Goal: Task Accomplishment & Management: Manage account settings

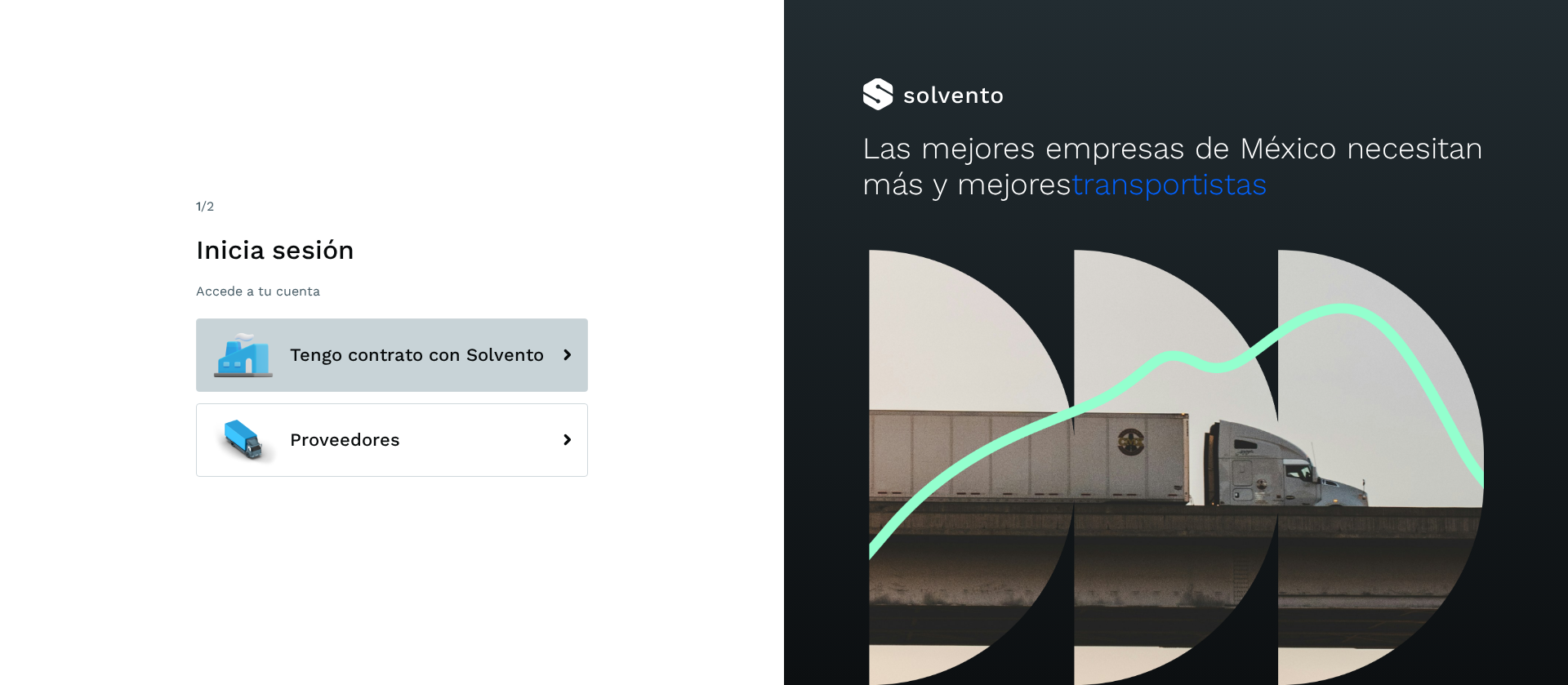
click at [353, 365] on button "Tengo contrato con Solvento" at bounding box center [392, 356] width 392 height 74
click at [378, 349] on span "Tengo contrato con Solvento" at bounding box center [416, 355] width 254 height 20
click at [382, 338] on button "Tengo contrato con Solvento" at bounding box center [392, 356] width 392 height 74
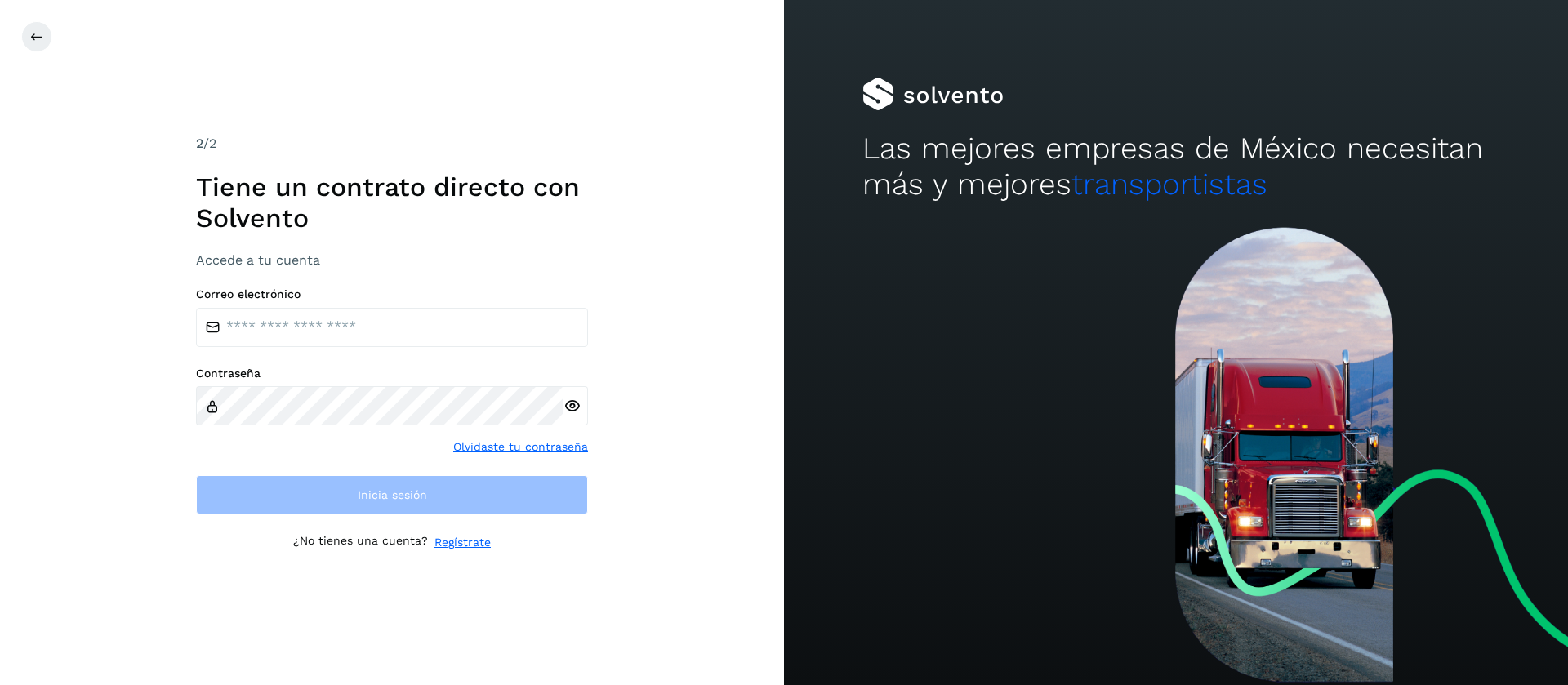
click at [369, 346] on div "Correo electrónico Contraseña Olvidaste tu contraseña Inicia sesión" at bounding box center [392, 401] width 392 height 227
click at [365, 320] on input "email" at bounding box center [392, 327] width 392 height 40
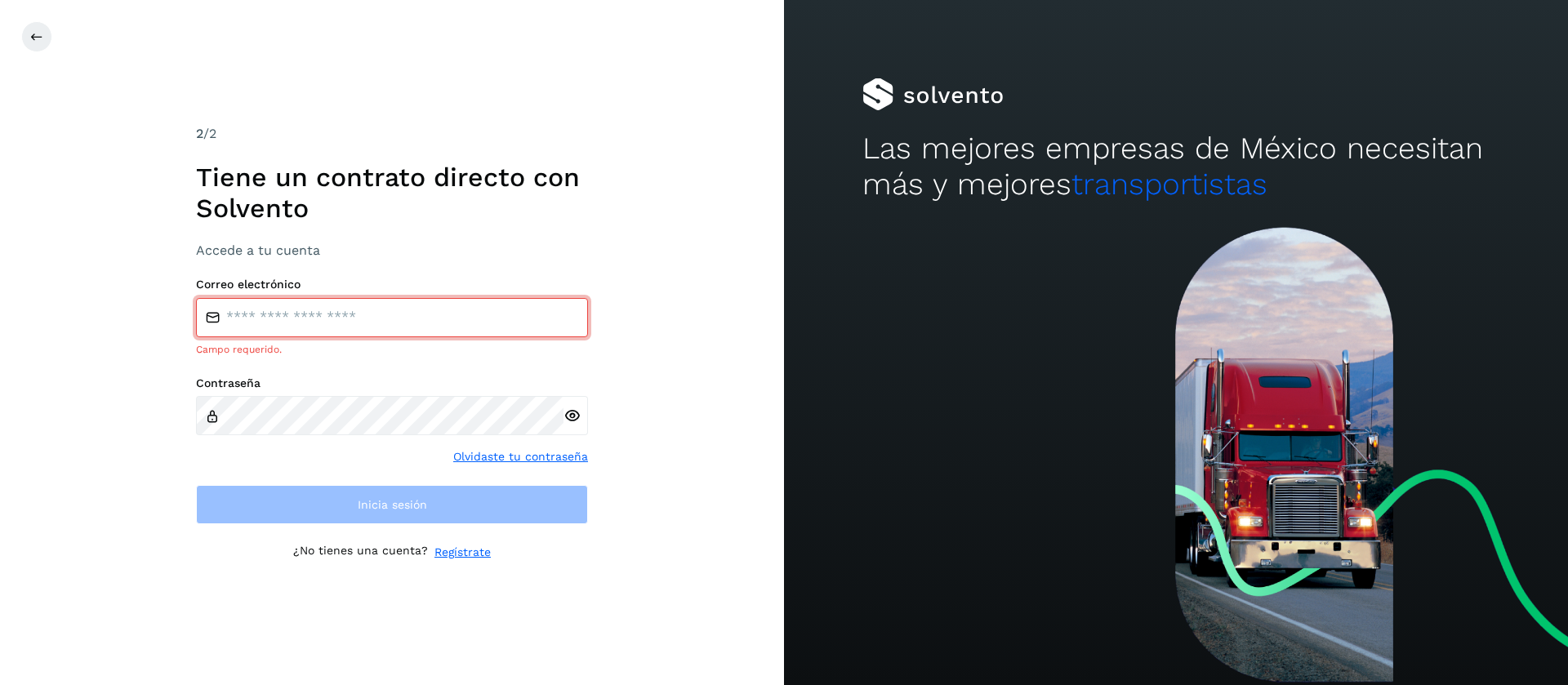
type input "**********"
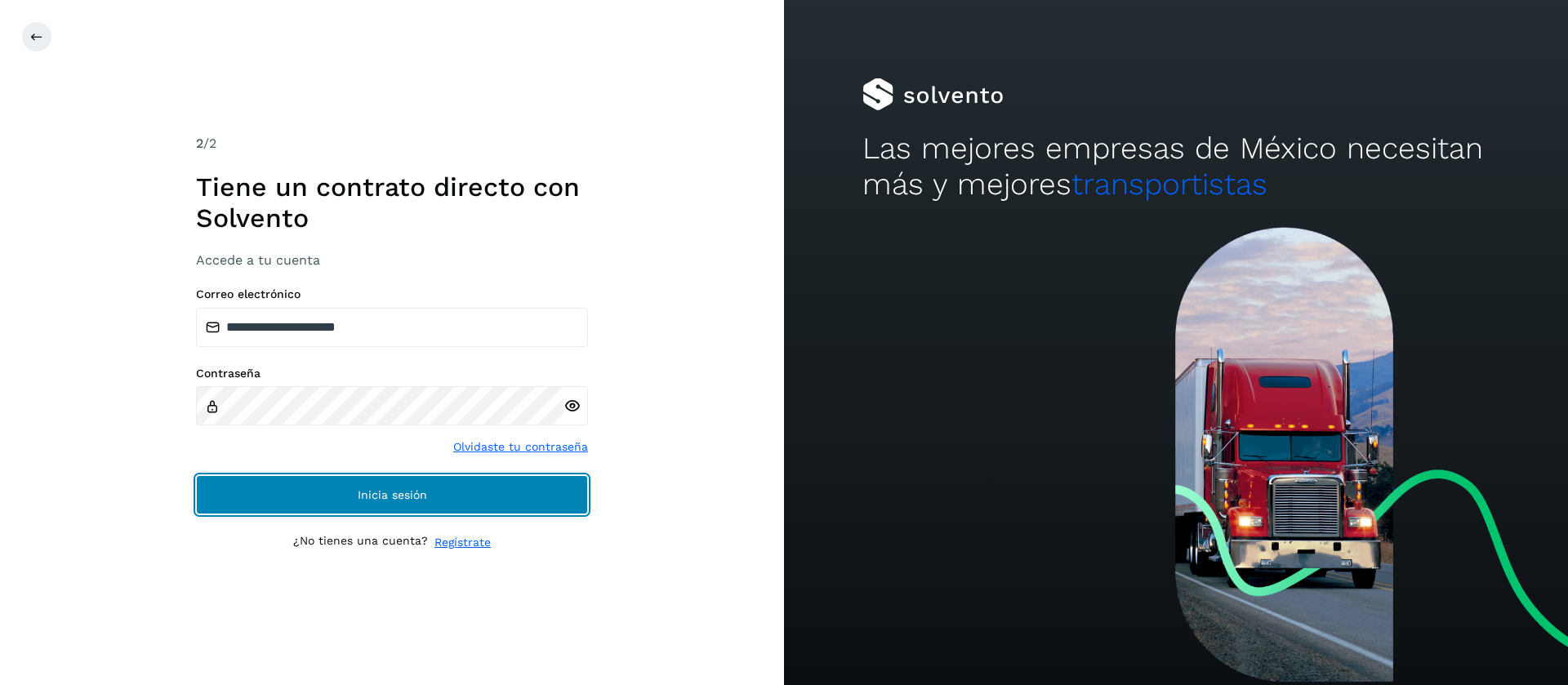
click at [360, 498] on span "Inicia sesión" at bounding box center [392, 494] width 70 height 11
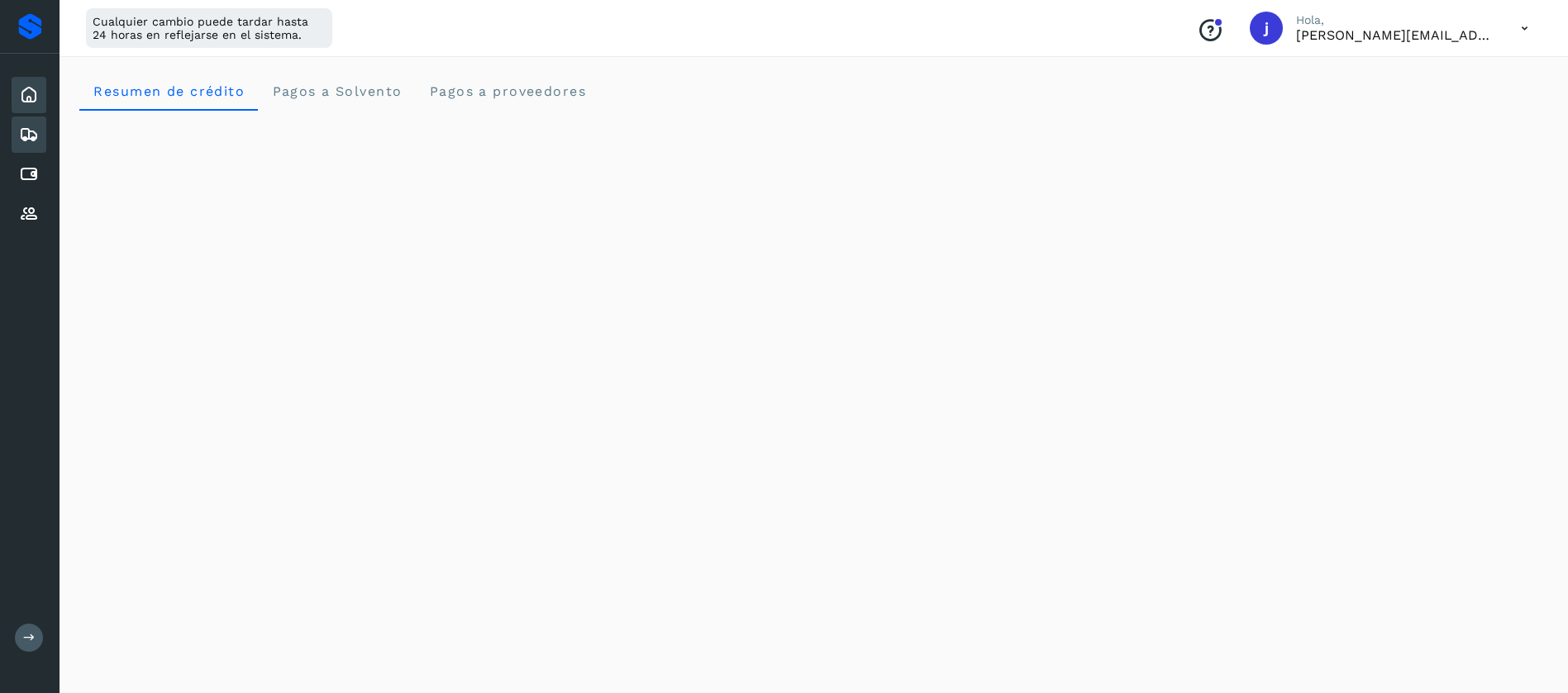
click at [38, 135] on icon at bounding box center [29, 135] width 20 height 20
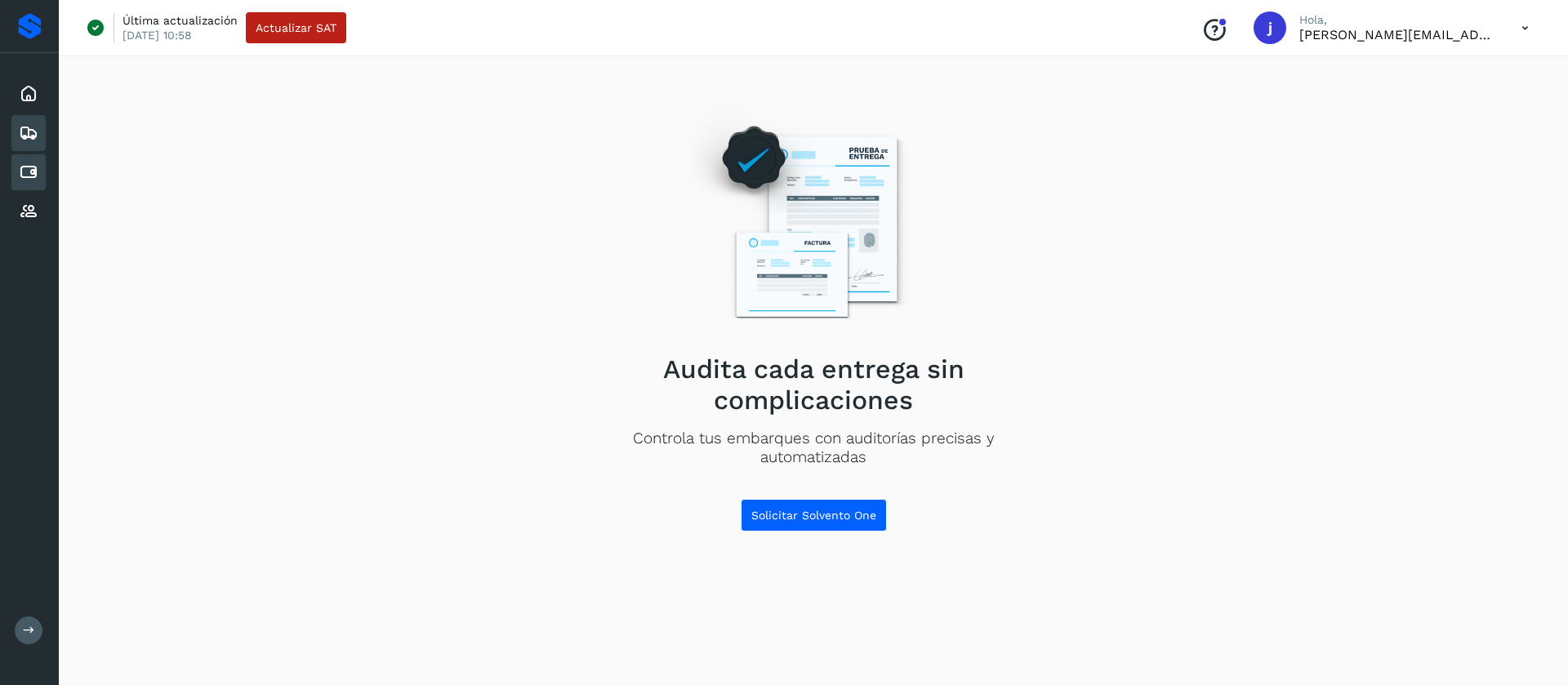
click at [36, 166] on icon at bounding box center [28, 172] width 20 height 20
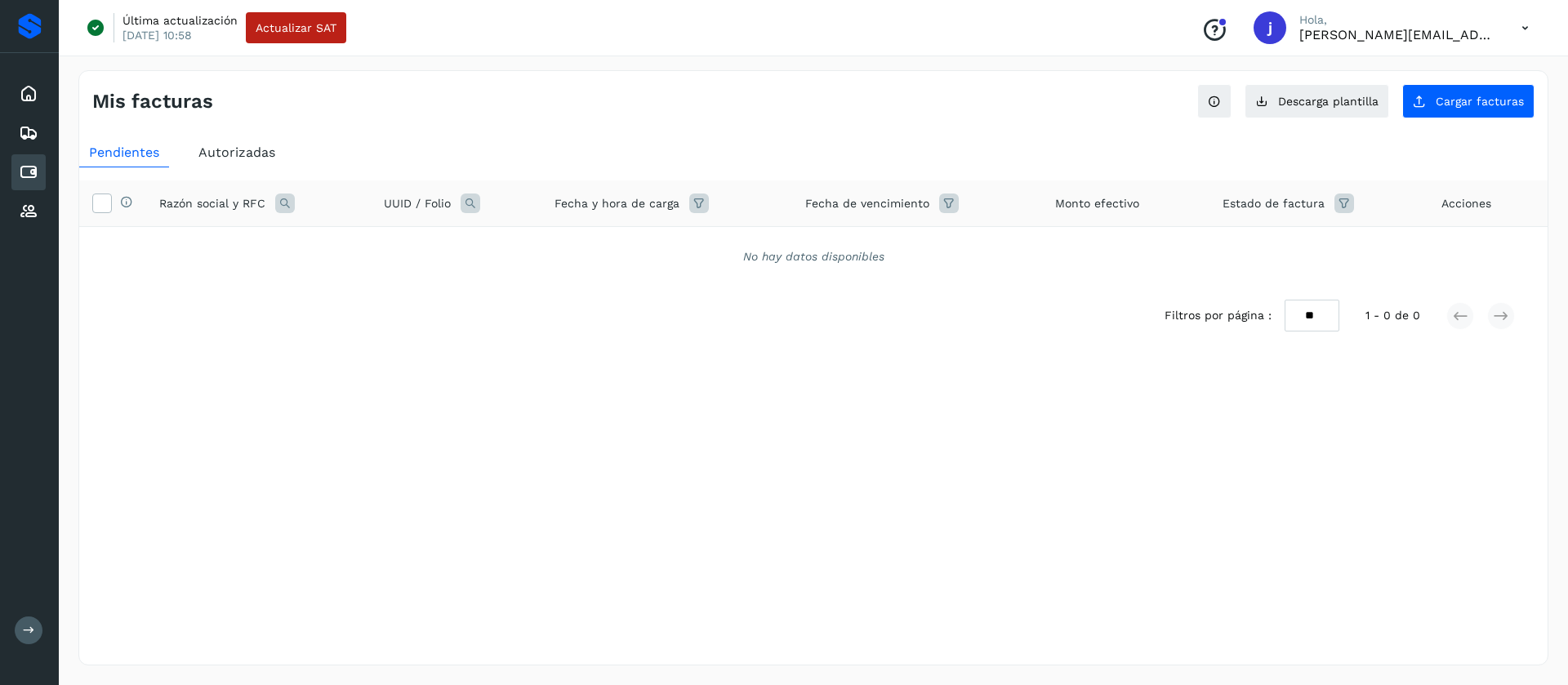
click at [241, 152] on span "Autorizadas" at bounding box center [236, 152] width 76 height 15
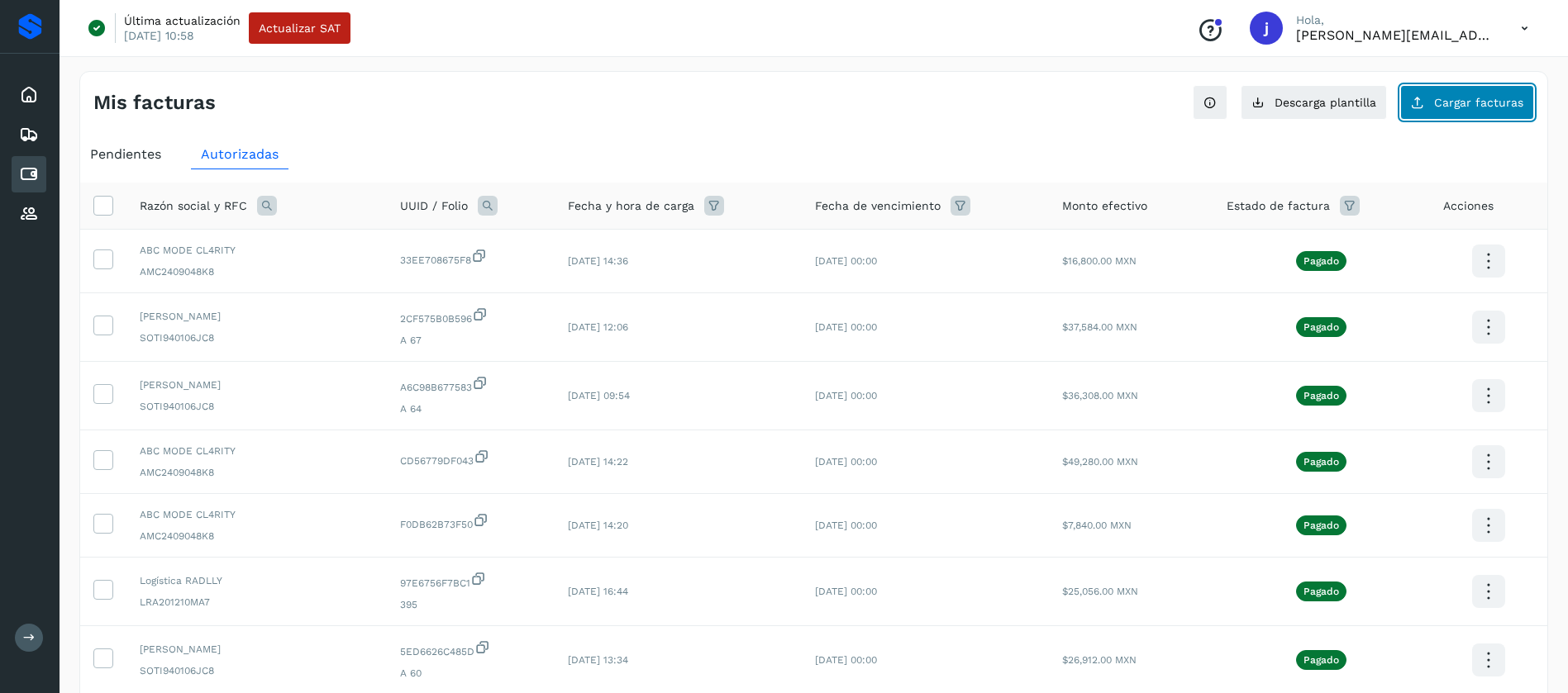
click at [1466, 113] on button "Cargar facturas" at bounding box center [1467, 102] width 134 height 34
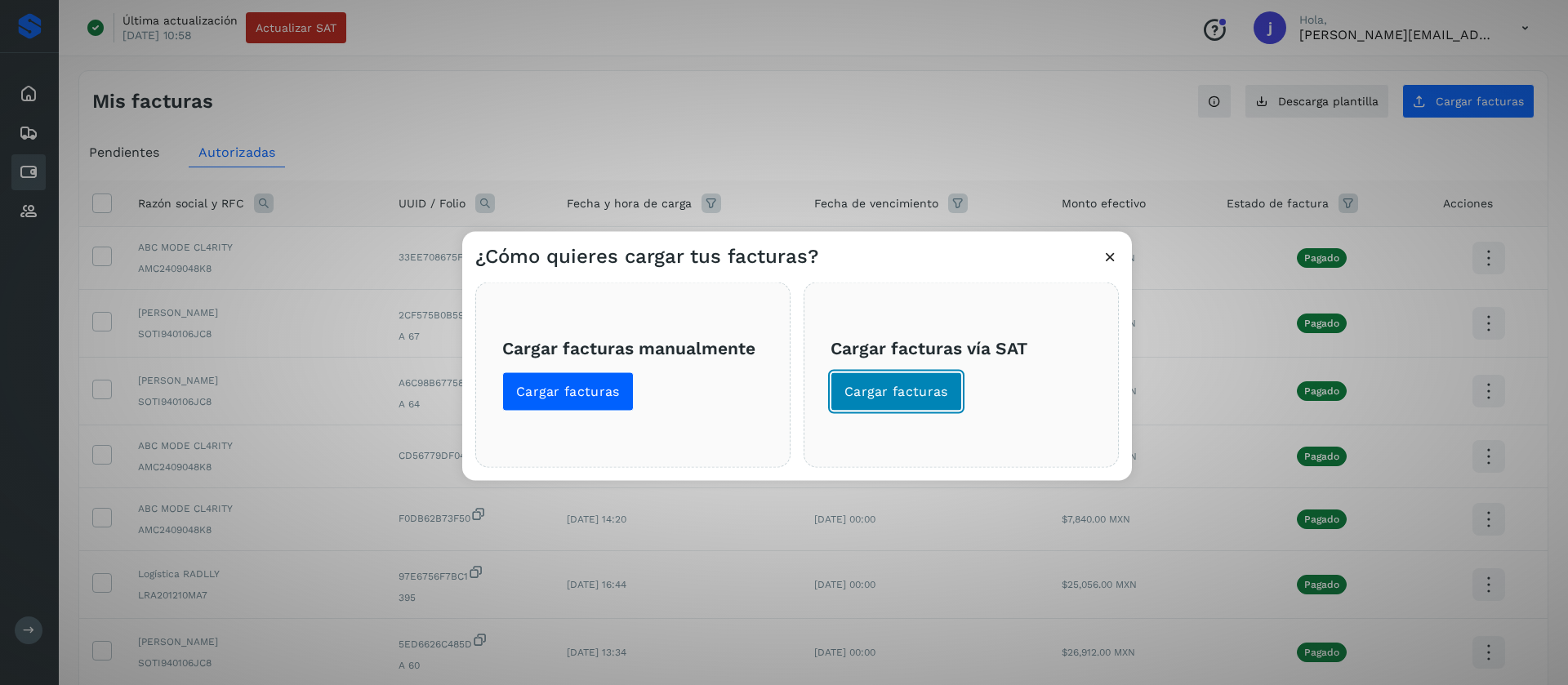
click at [921, 389] on span "Cargar facturas" at bounding box center [896, 391] width 104 height 18
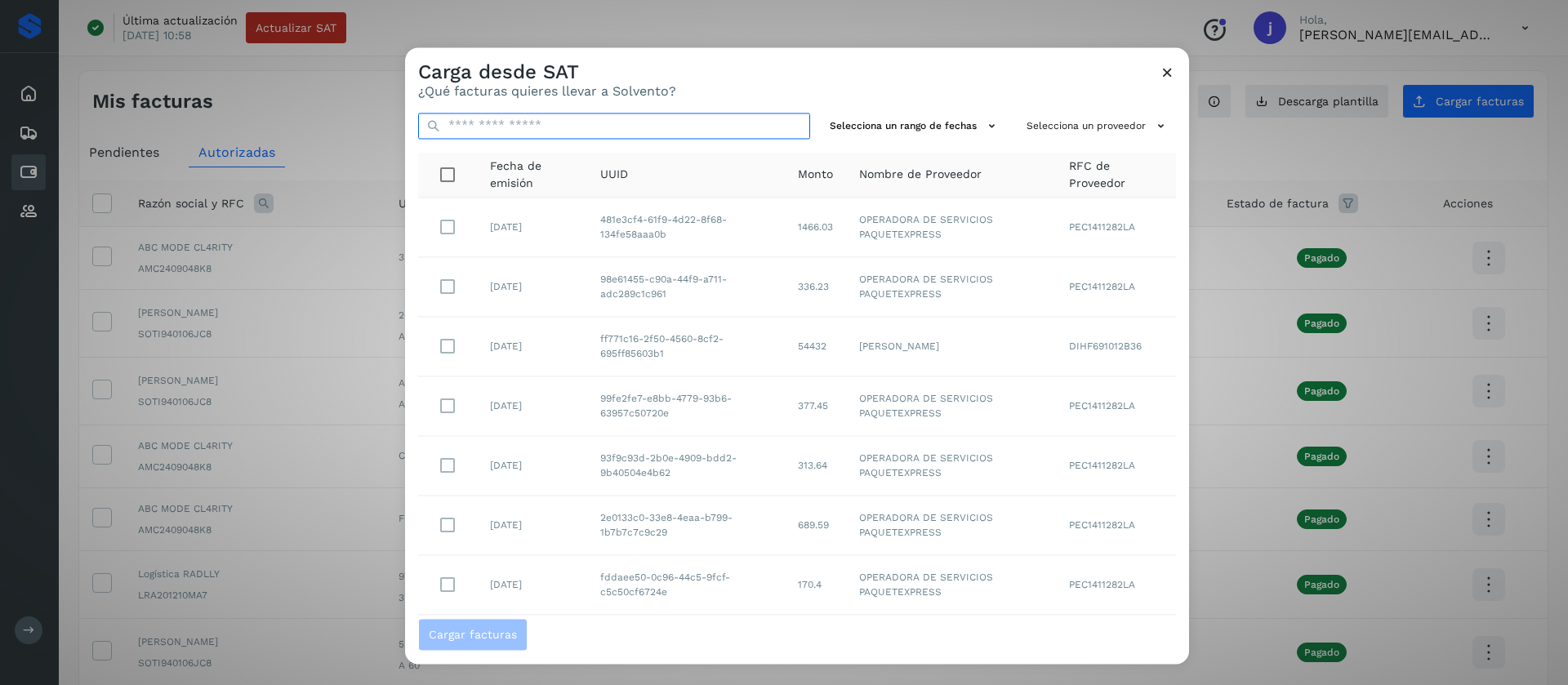
click at [592, 124] on input "text" at bounding box center [613, 125] width 392 height 26
paste input "**********"
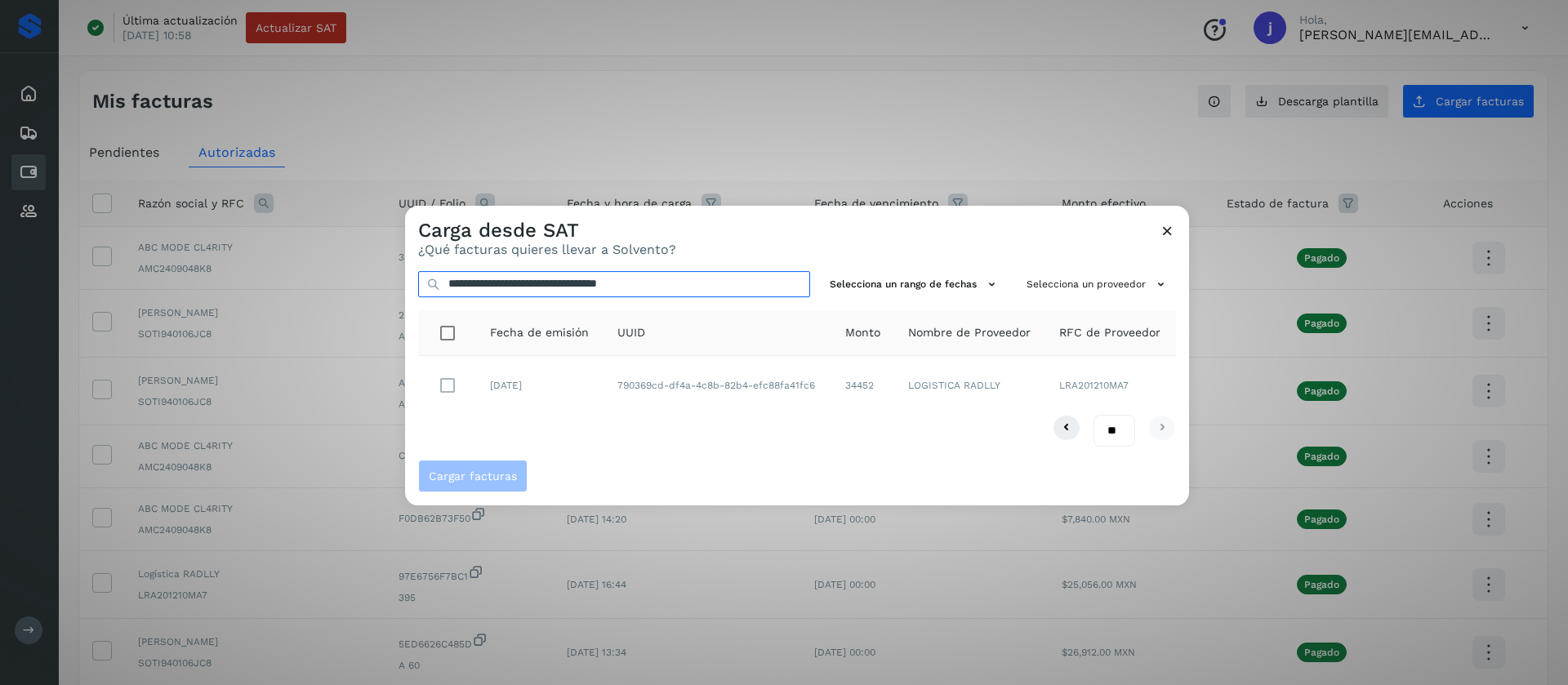
type input "**********"
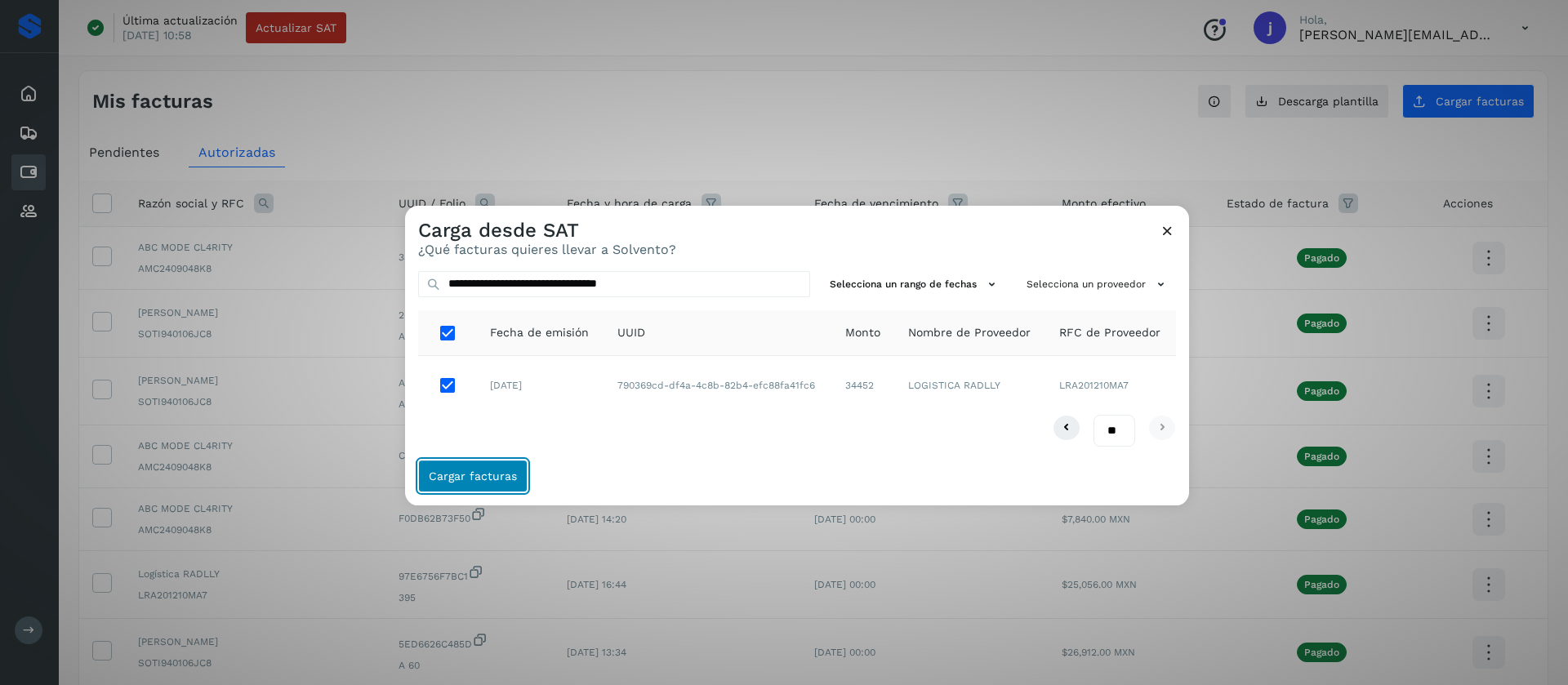
click at [468, 466] on button "Cargar facturas" at bounding box center [473, 476] width 109 height 33
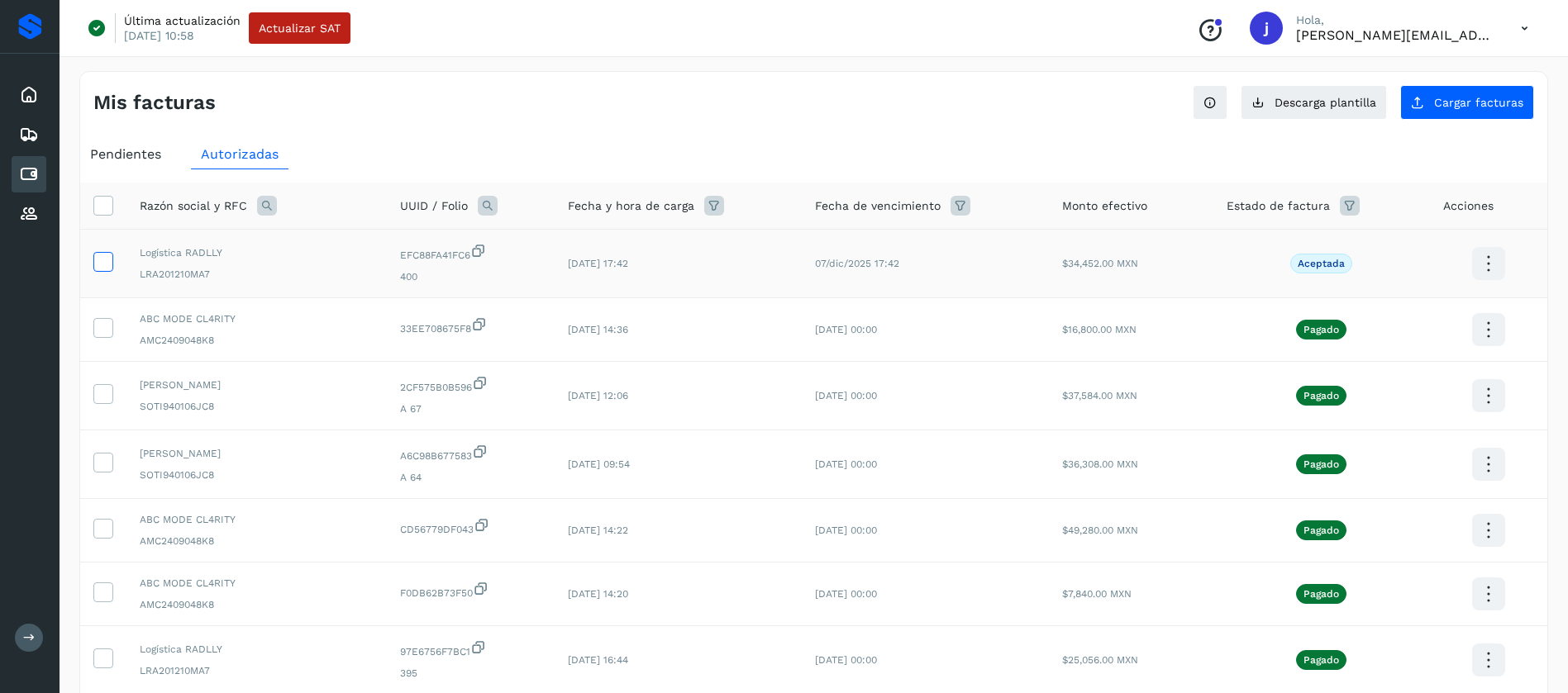
click at [109, 255] on icon at bounding box center [103, 261] width 17 height 17
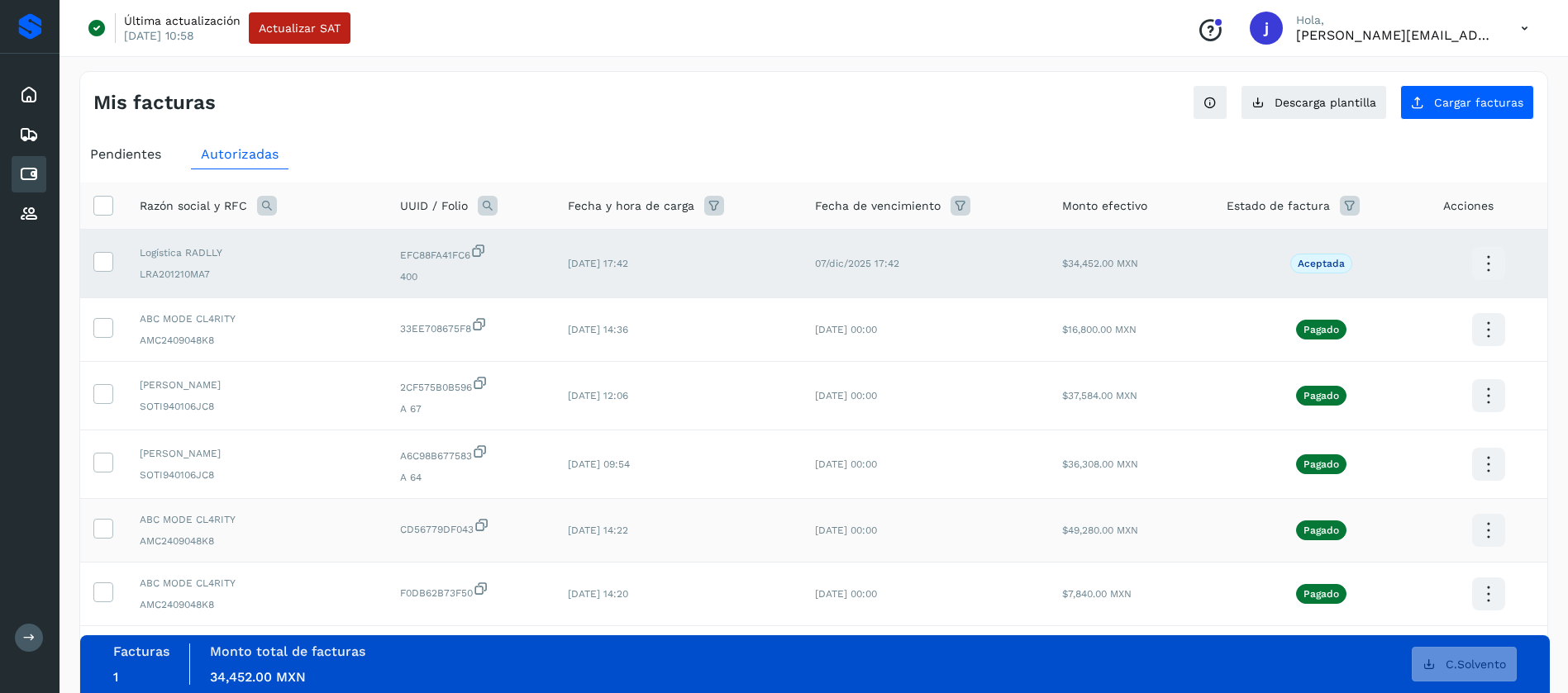
scroll to position [124, 0]
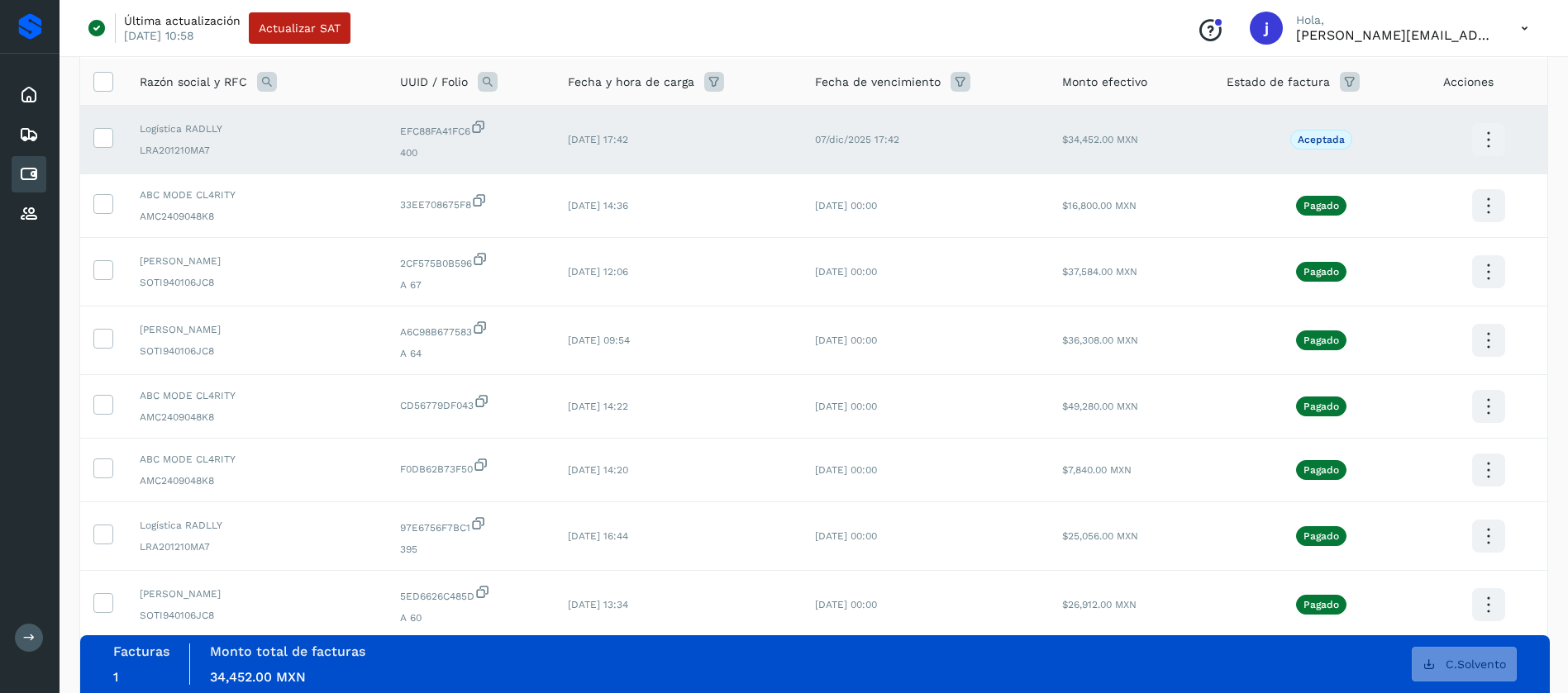
click at [1030, 658] on div "Facturas 1 Monto total de facturas Monto total 34,452.00 MXN C.Solvento" at bounding box center [815, 663] width 1403 height 41
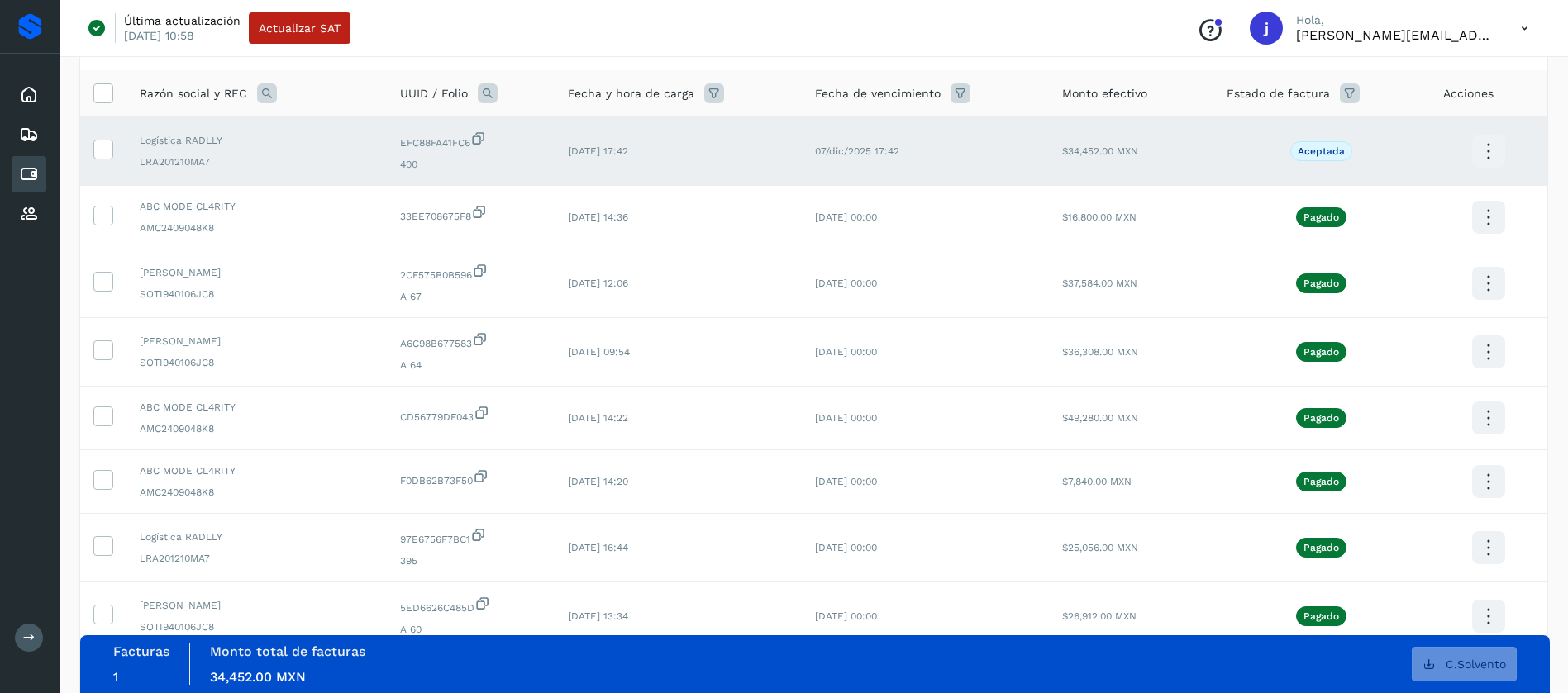
scroll to position [112, 0]
click at [1491, 168] on icon at bounding box center [1488, 152] width 39 height 39
click at [1391, 96] on div at bounding box center [784, 346] width 1568 height 693
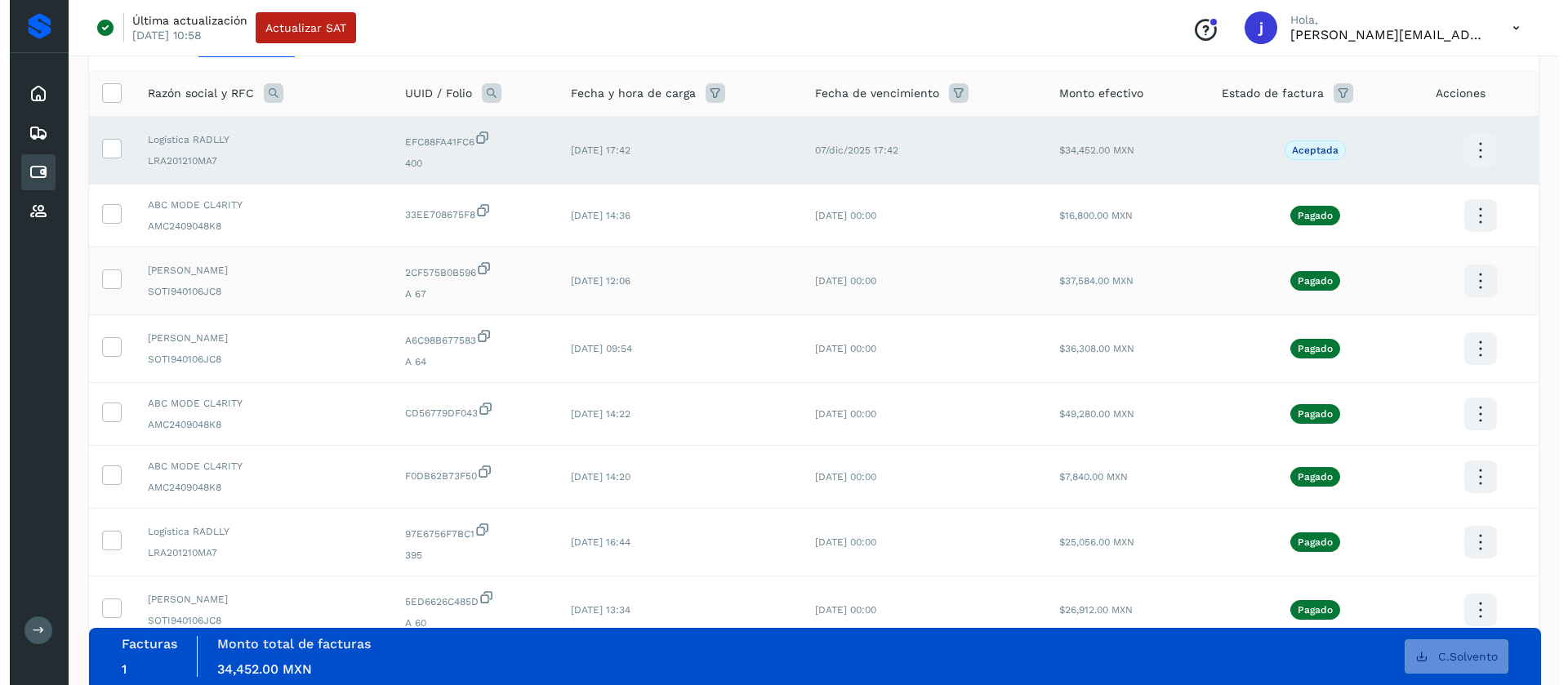
scroll to position [0, 0]
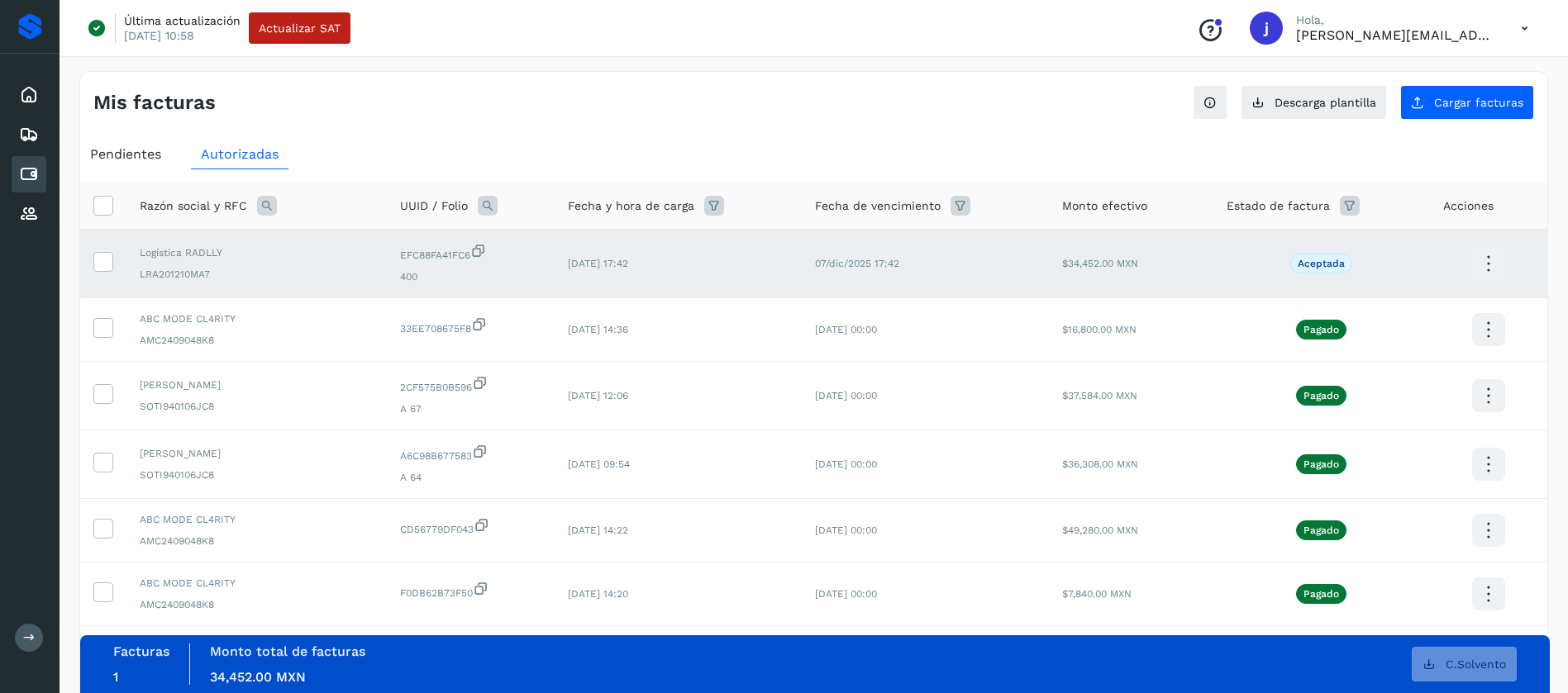
click at [132, 157] on span "Pendientes" at bounding box center [125, 154] width 71 height 15
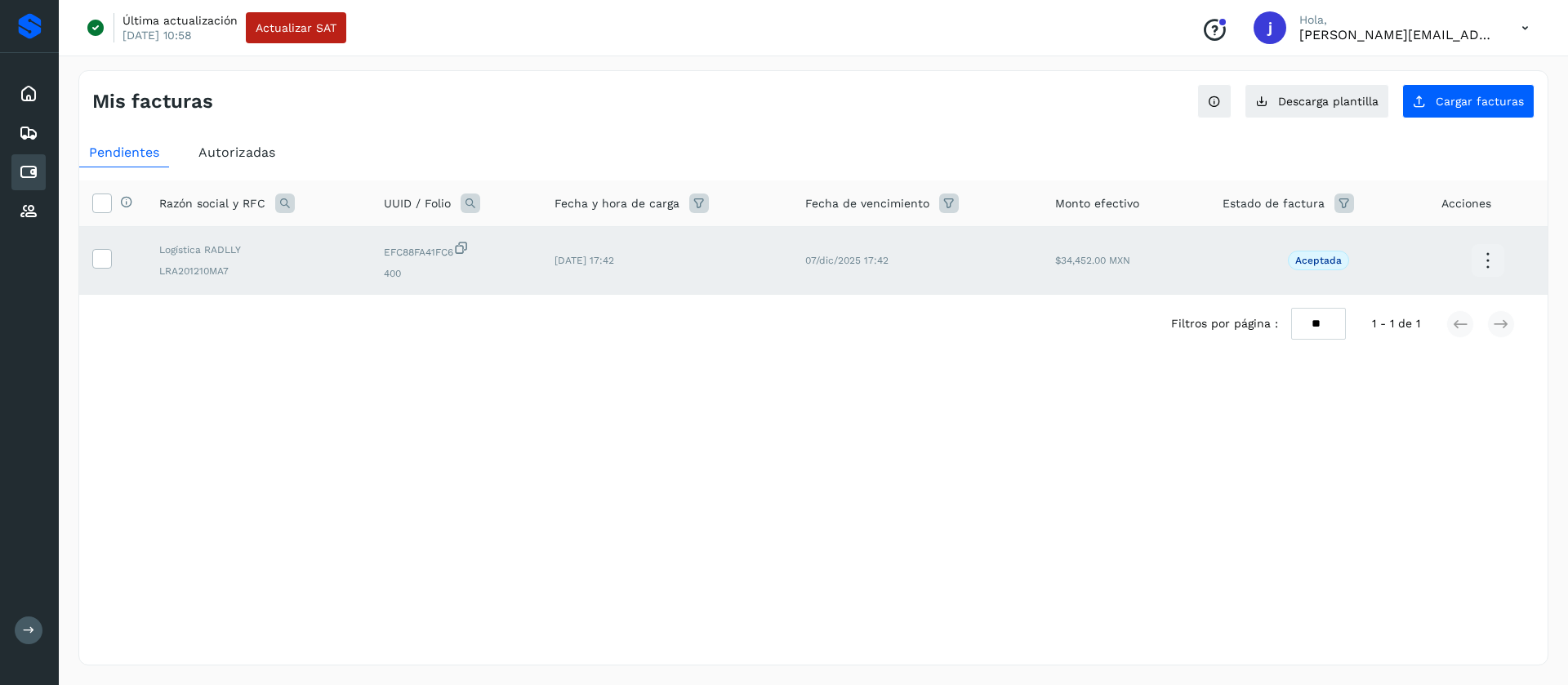
click at [92, 340] on div "Filtros por página : ** ** ** 1 - 1 de 1" at bounding box center [813, 323] width 1468 height 58
click at [97, 261] on icon at bounding box center [102, 258] width 17 height 17
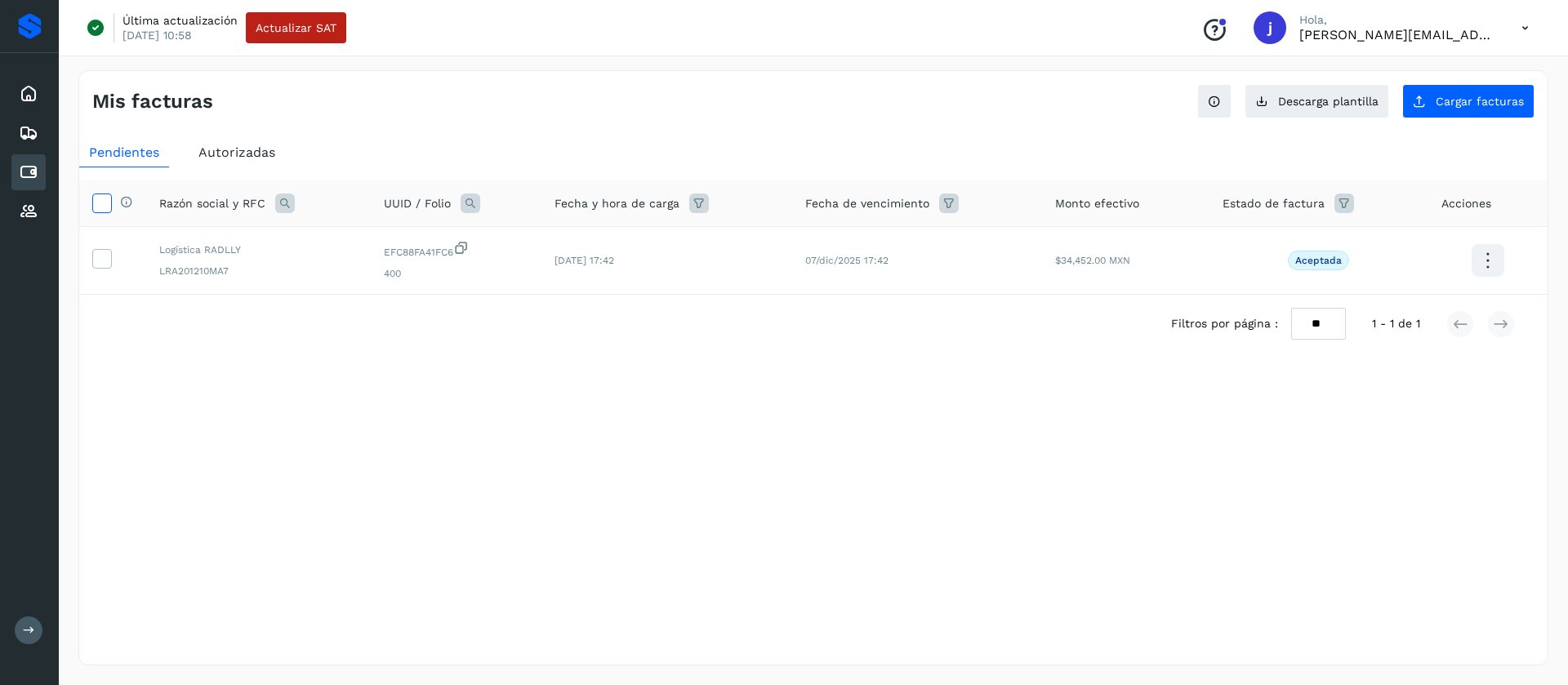
click at [102, 209] on icon at bounding box center [102, 202] width 17 height 17
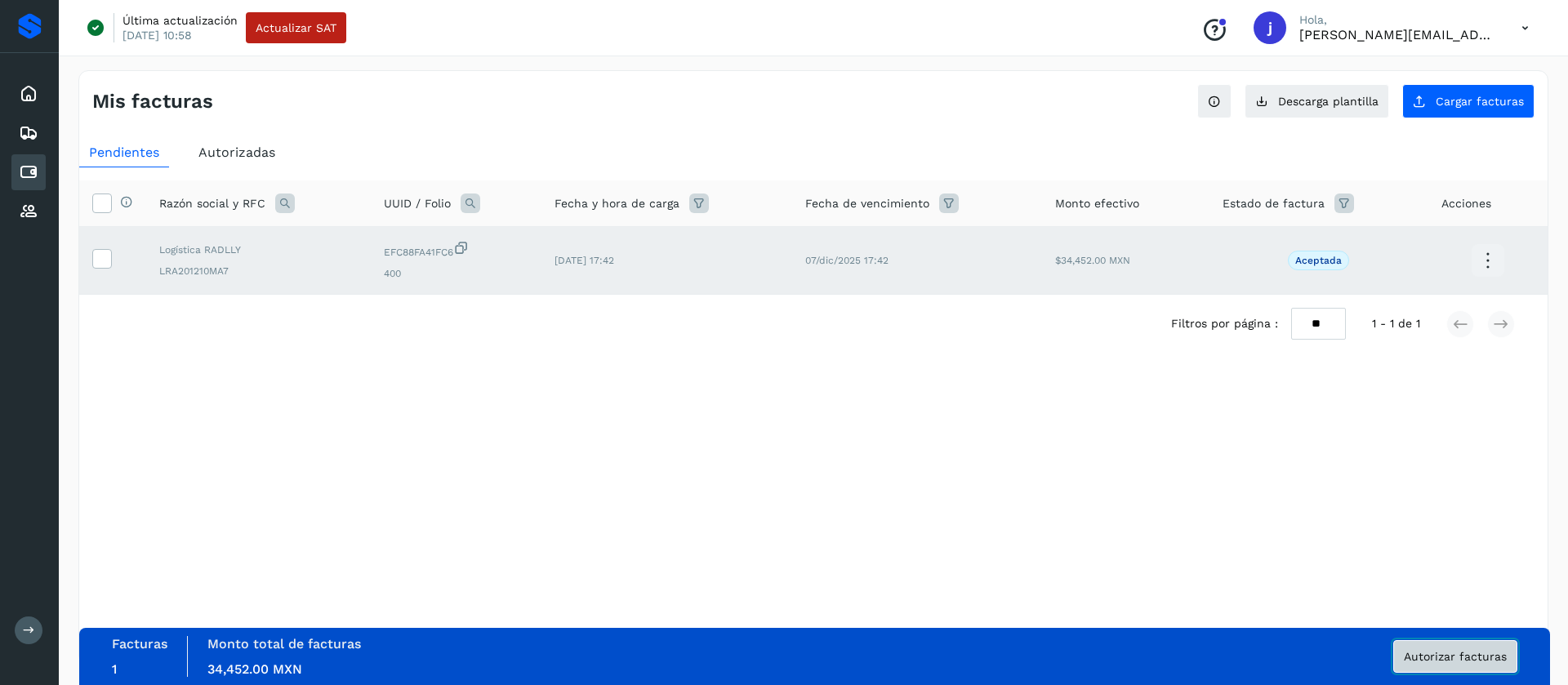
click at [1427, 655] on span "Autorizar facturas" at bounding box center [1455, 657] width 103 height 11
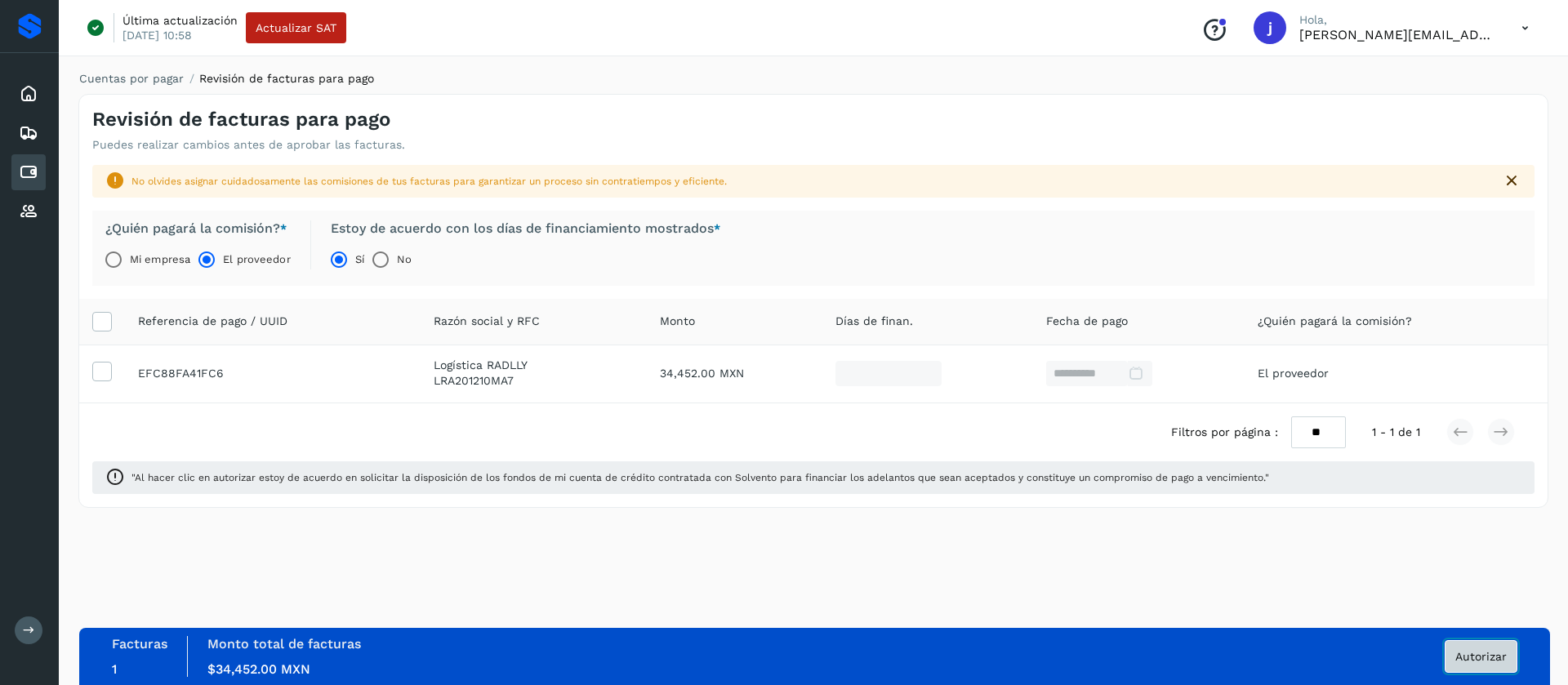
click at [1454, 660] on button "Autorizar" at bounding box center [1480, 656] width 73 height 33
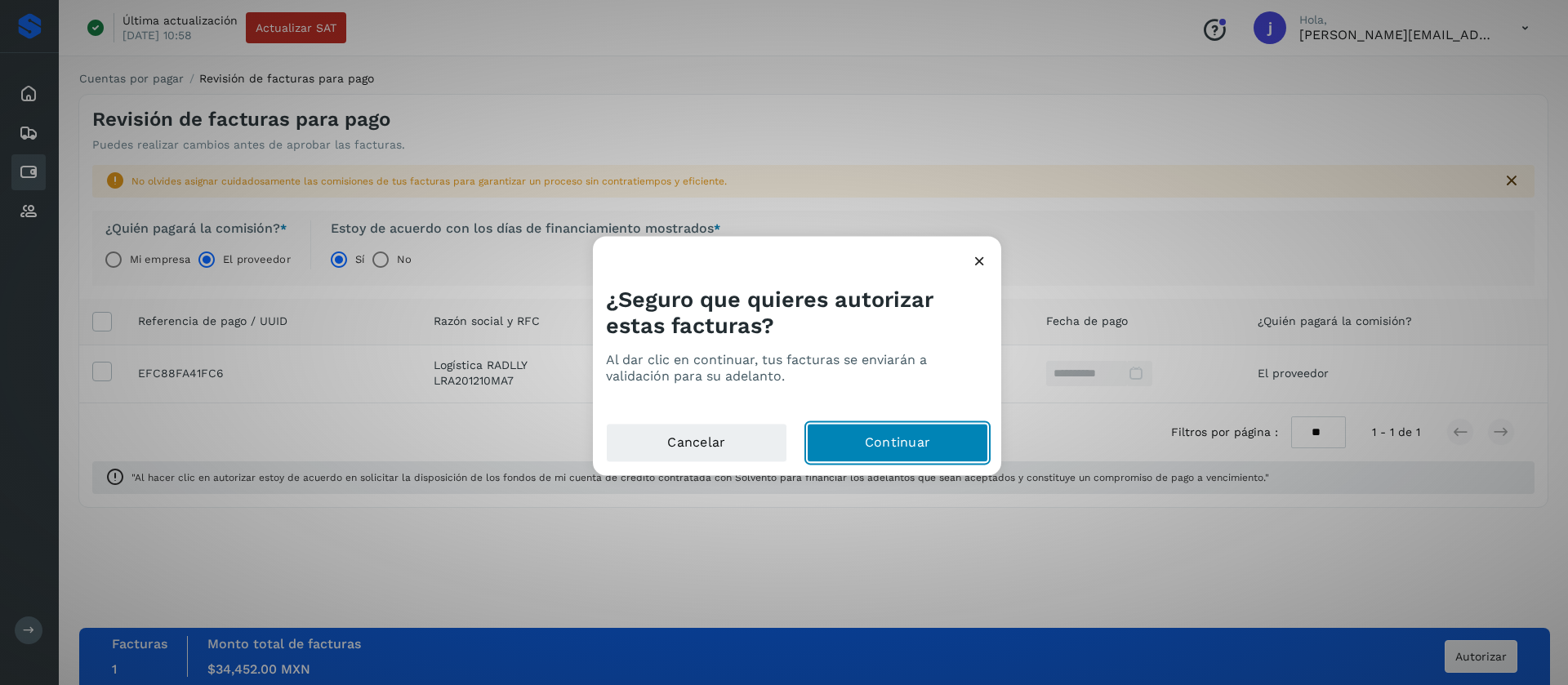
click at [890, 437] on button "Continuar" at bounding box center [897, 443] width 181 height 40
